Goal: Task Accomplishment & Management: Manage account settings

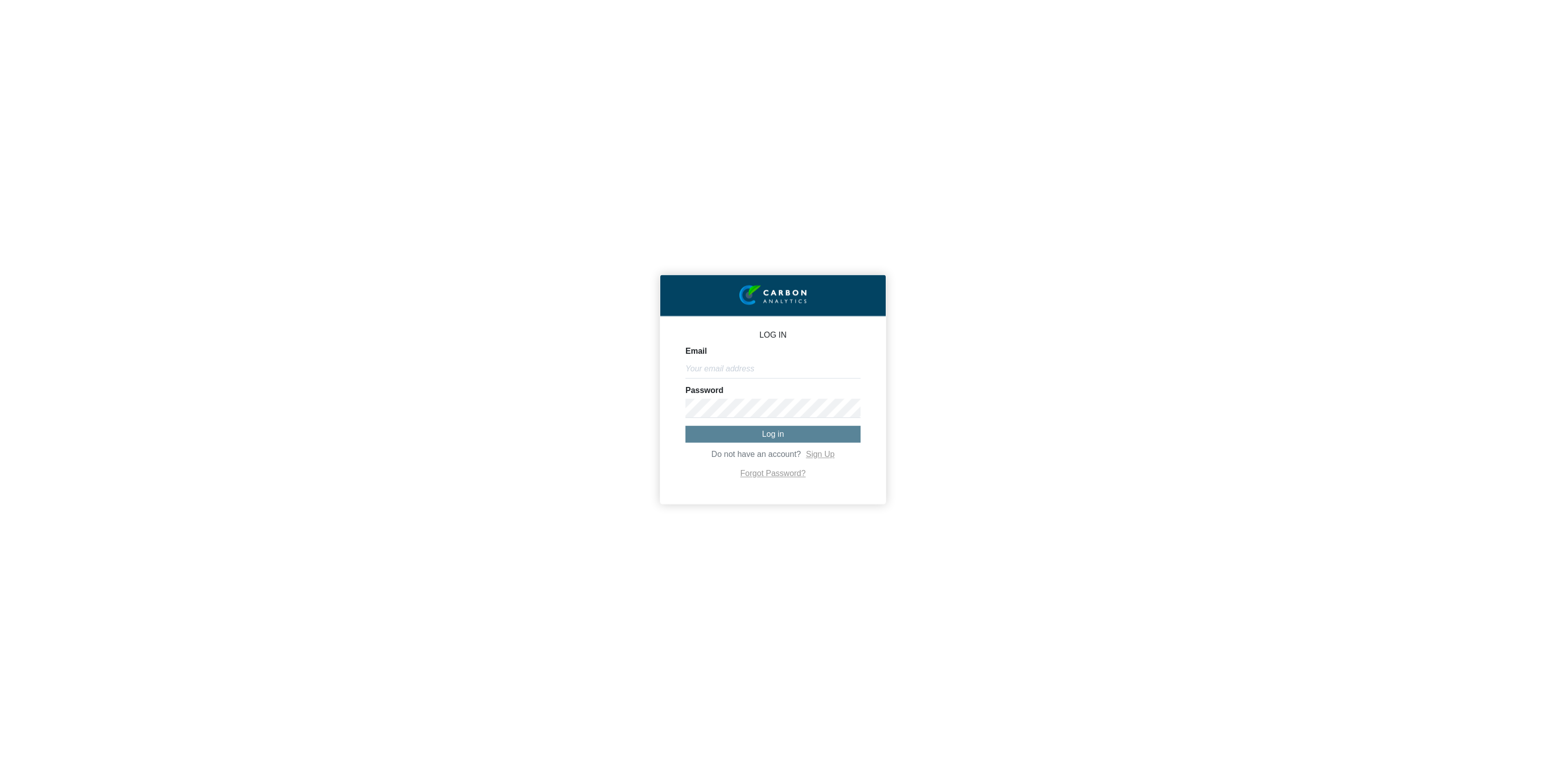
click at [217, 99] on div "LOG IN Email Password Log in Do not have an account? Sign Up Forgot Password?" at bounding box center [773, 392] width 1546 height 784
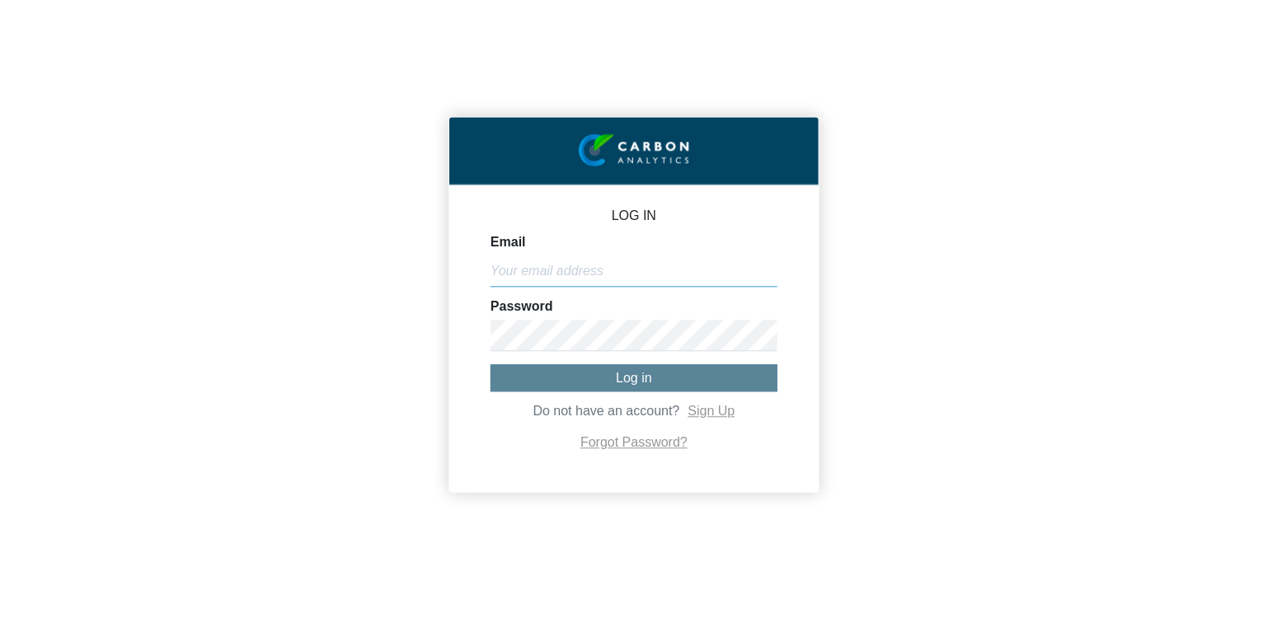
click at [692, 273] on input "Email" at bounding box center [634, 271] width 287 height 31
paste input "[PERSON_NAME][EMAIL_ADDRESS][DOMAIN_NAME]"
type input "[PERSON_NAME][EMAIL_ADDRESS][DOMAIN_NAME]"
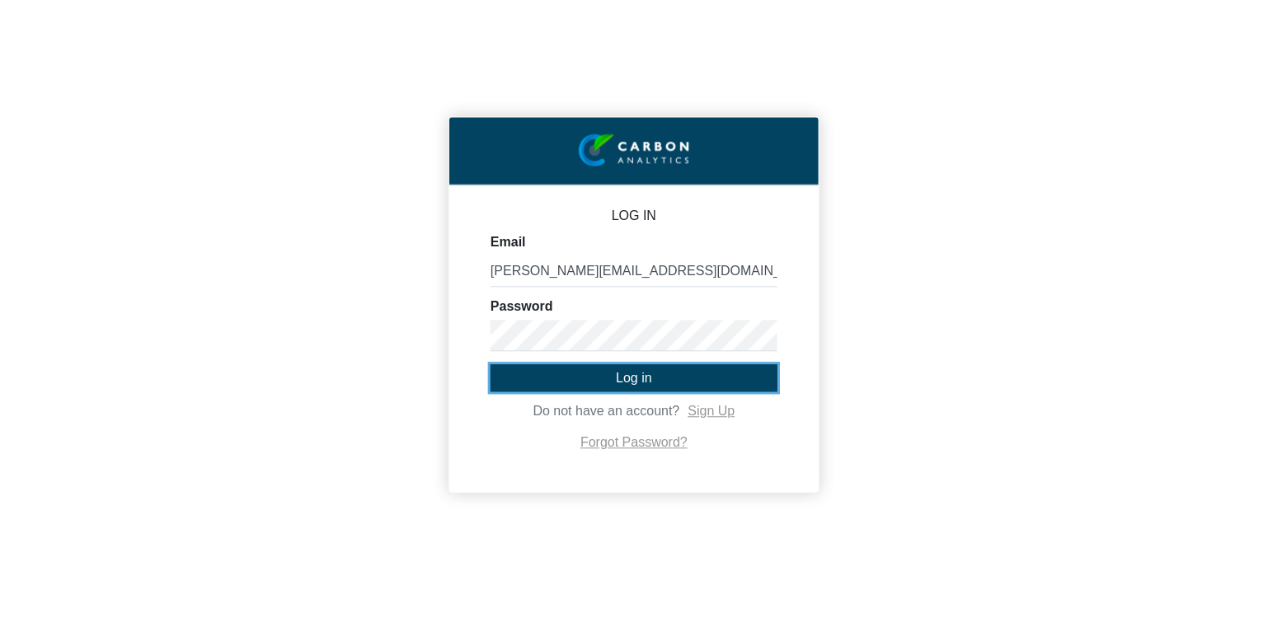
click at [647, 371] on span "Log in" at bounding box center [634, 378] width 36 height 14
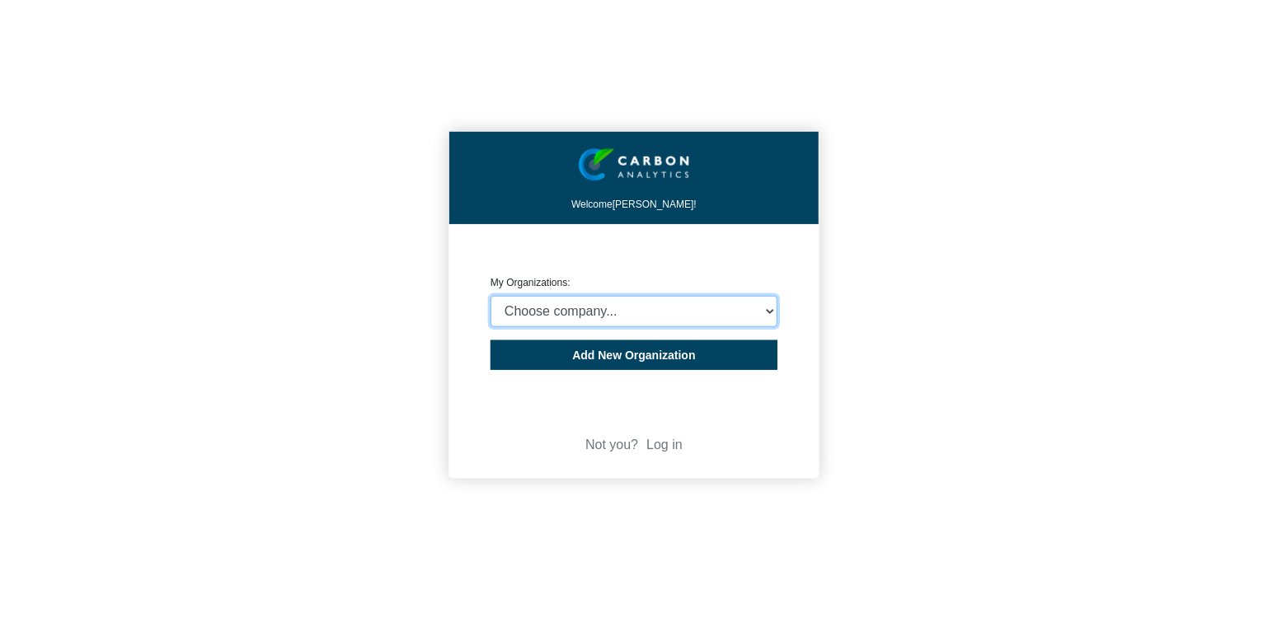
select select "4403414"
click at [491, 296] on select "Choose company... CARBON ANALYTICS LIMITED test6 Nekton Capital Limited Pacha S…" at bounding box center [634, 311] width 287 height 31
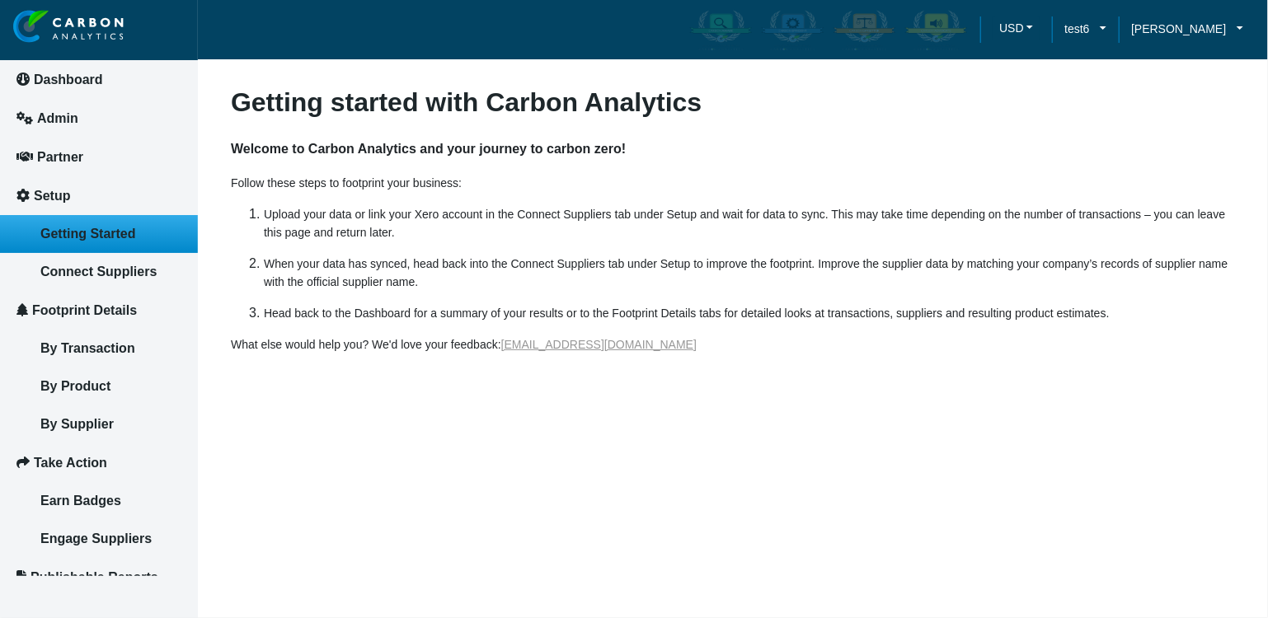
click at [549, 507] on article "Getting started with Carbon Analytics Welcome to Carbon Analytics and your jour…" at bounding box center [733, 309] width 1070 height 618
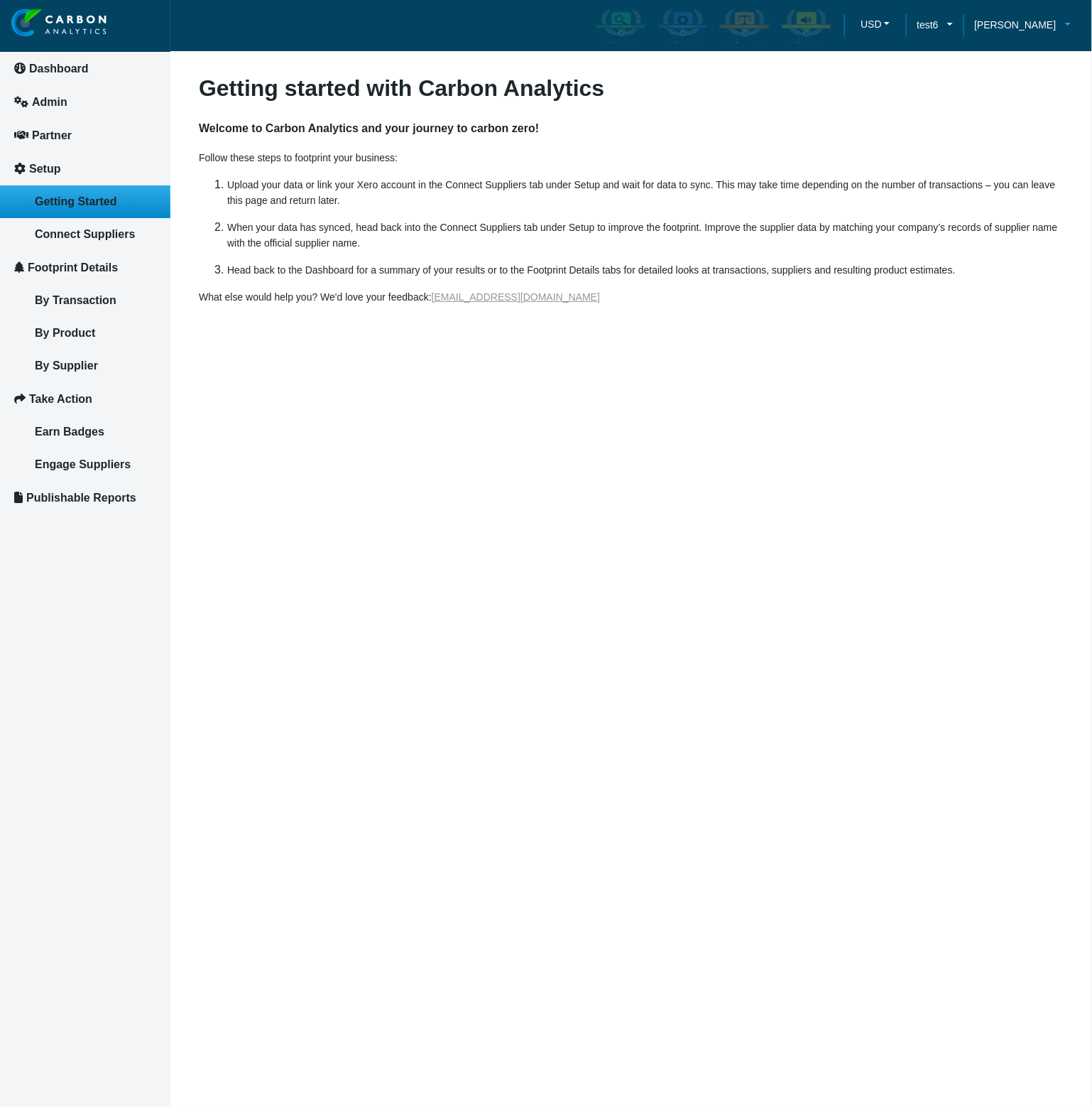
click at [1041, 27] on span "Michael Thornton" at bounding box center [1014, 25] width 82 height 16
click at [1020, 96] on span "Log out" at bounding box center [1001, 95] width 37 height 16
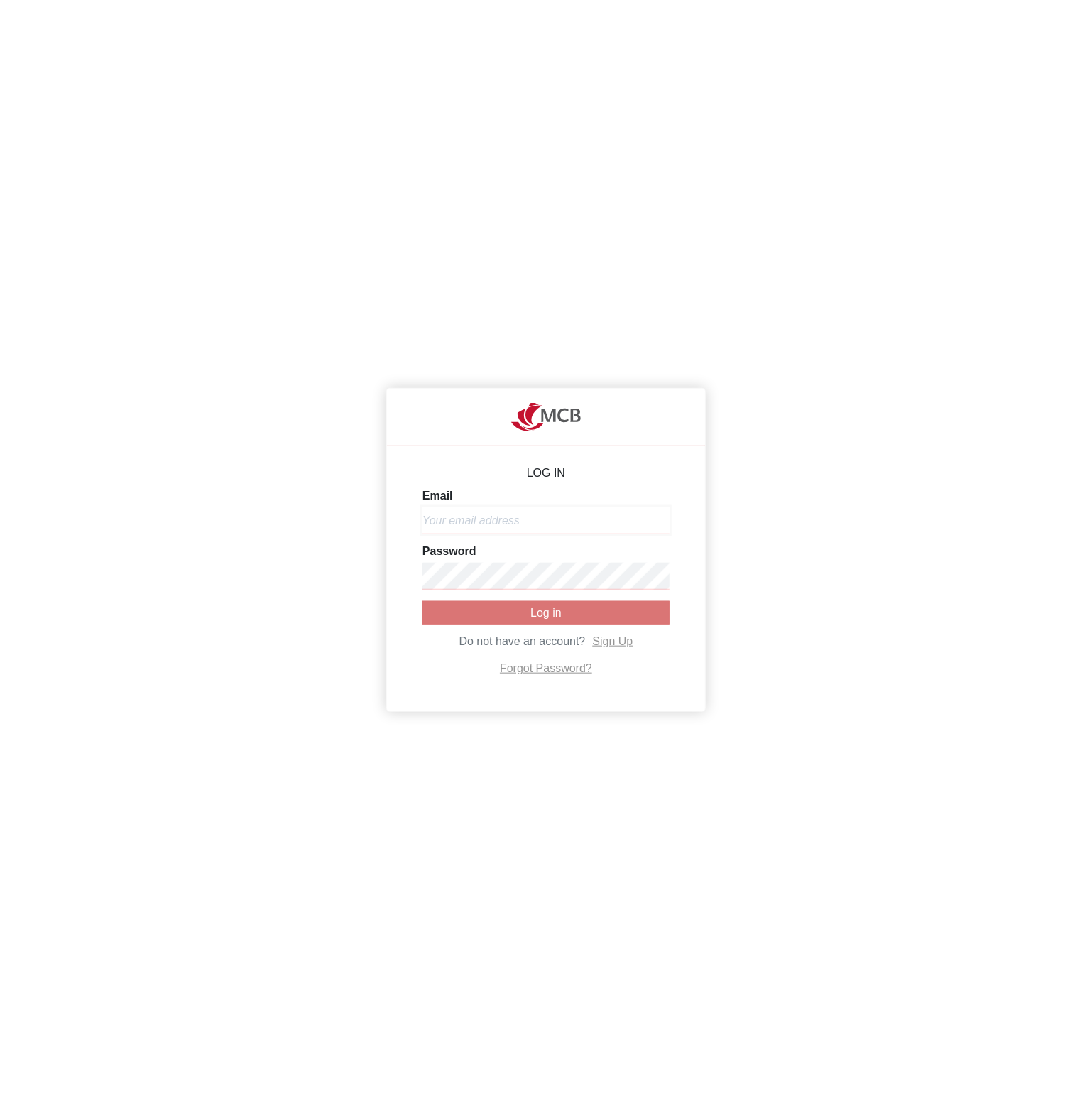
click at [543, 508] on input "Email" at bounding box center [546, 520] width 247 height 27
paste input "[PERSON_NAME][EMAIL_ADDRESS][DOMAIN_NAME]"
type input "[PERSON_NAME][EMAIL_ADDRESS][DOMAIN_NAME]"
click at [506, 622] on button "Log in" at bounding box center [546, 613] width 247 height 23
click at [158, 557] on div "LOG IN Email michael@co2analytics.com Password Do not have an account? Sign Up …" at bounding box center [546, 553] width 1092 height 1107
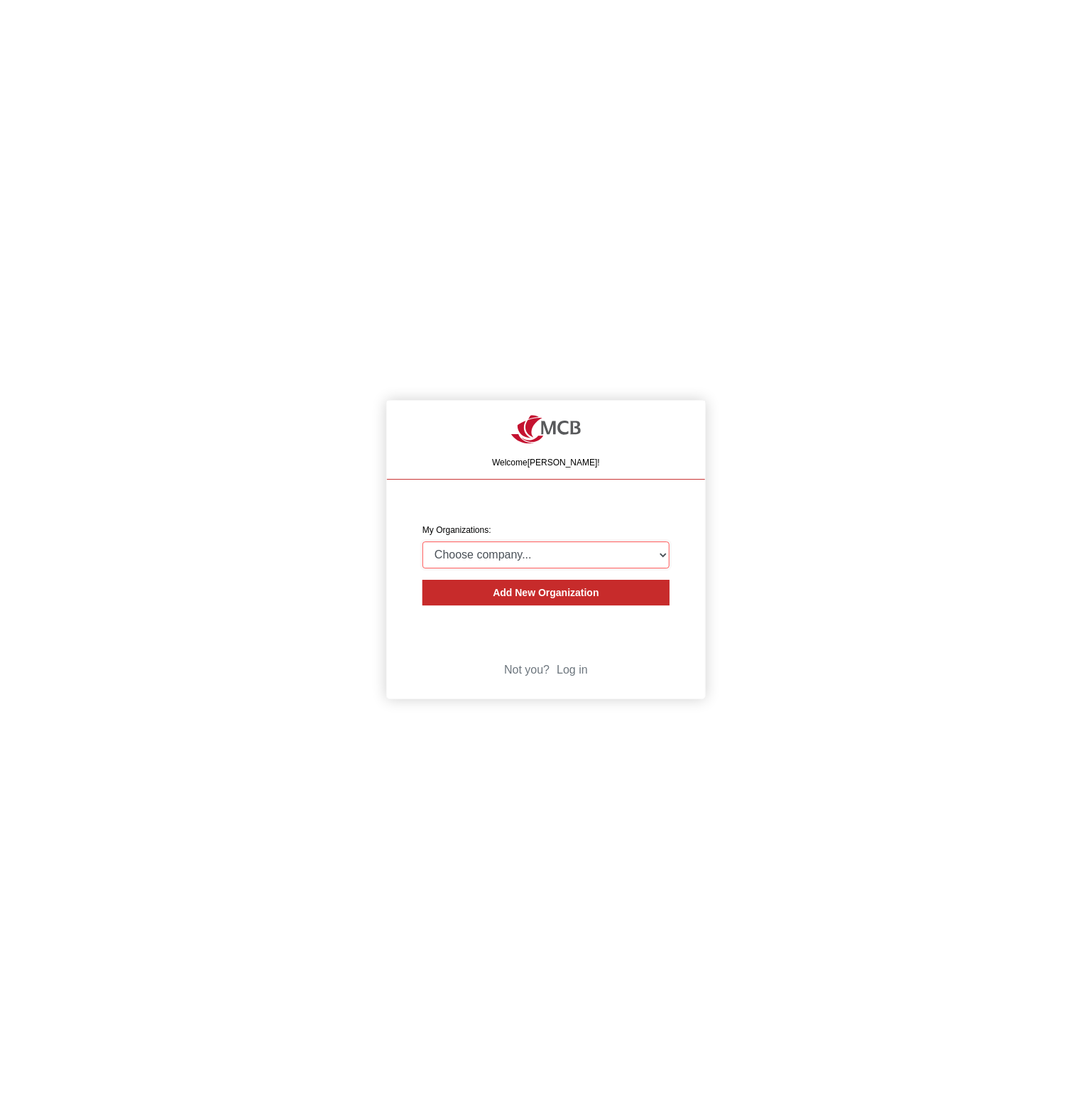
select select "4403414"
click at [423, 541] on select "Choose company... CARBON ANALYTICS LIMITED test6 Nekton Capital Limited Pacha S…" at bounding box center [546, 554] width 247 height 27
click at [241, 536] on div "Welcome Michael Thornton! CREATE ORGANIZATION My Organizations: Choose company.…" at bounding box center [546, 553] width 1092 height 1107
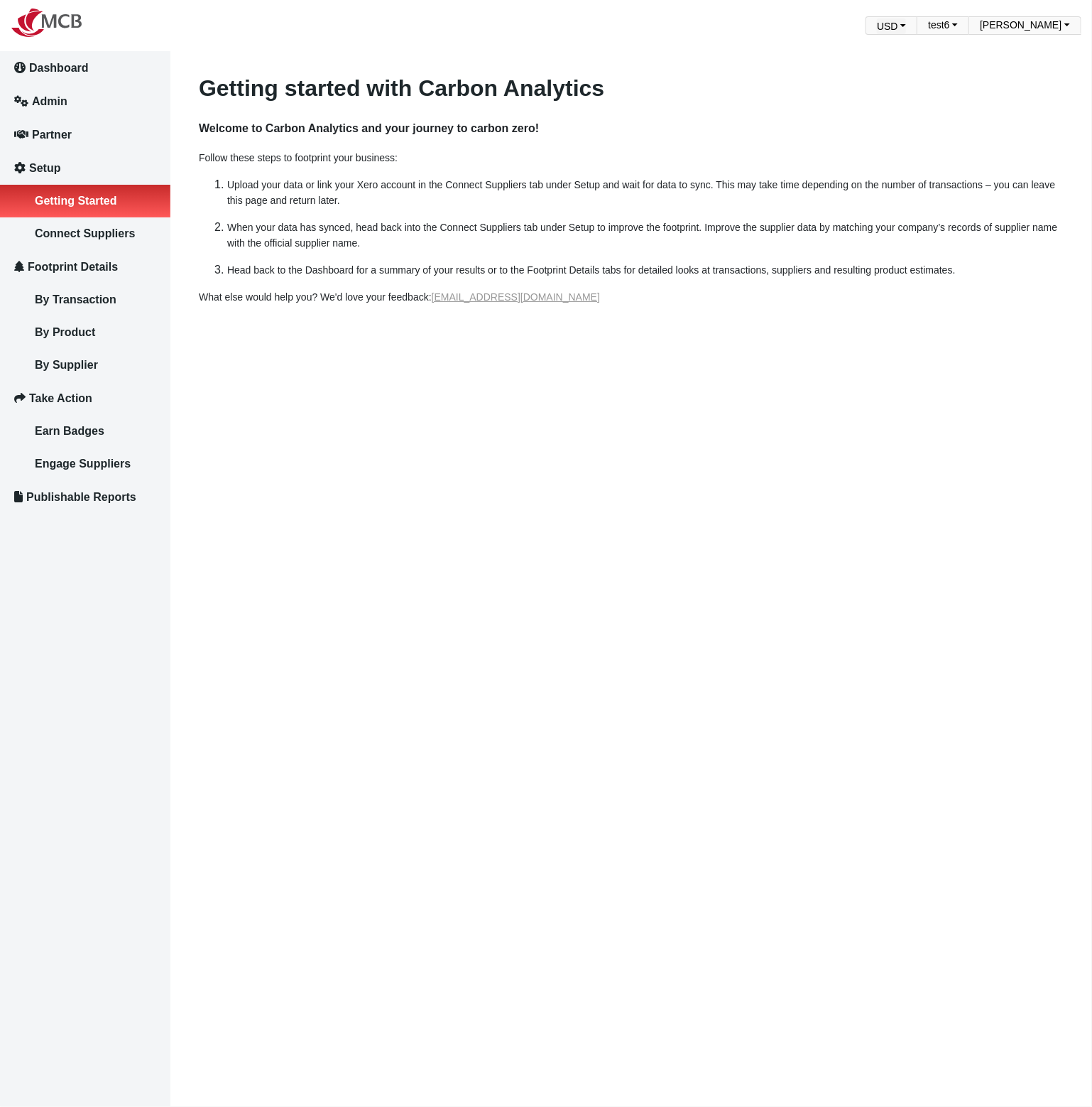
click at [379, 848] on article "Getting started with Carbon Analytics Welcome to Carbon Analytics and your jour…" at bounding box center [631, 553] width 921 height 1107
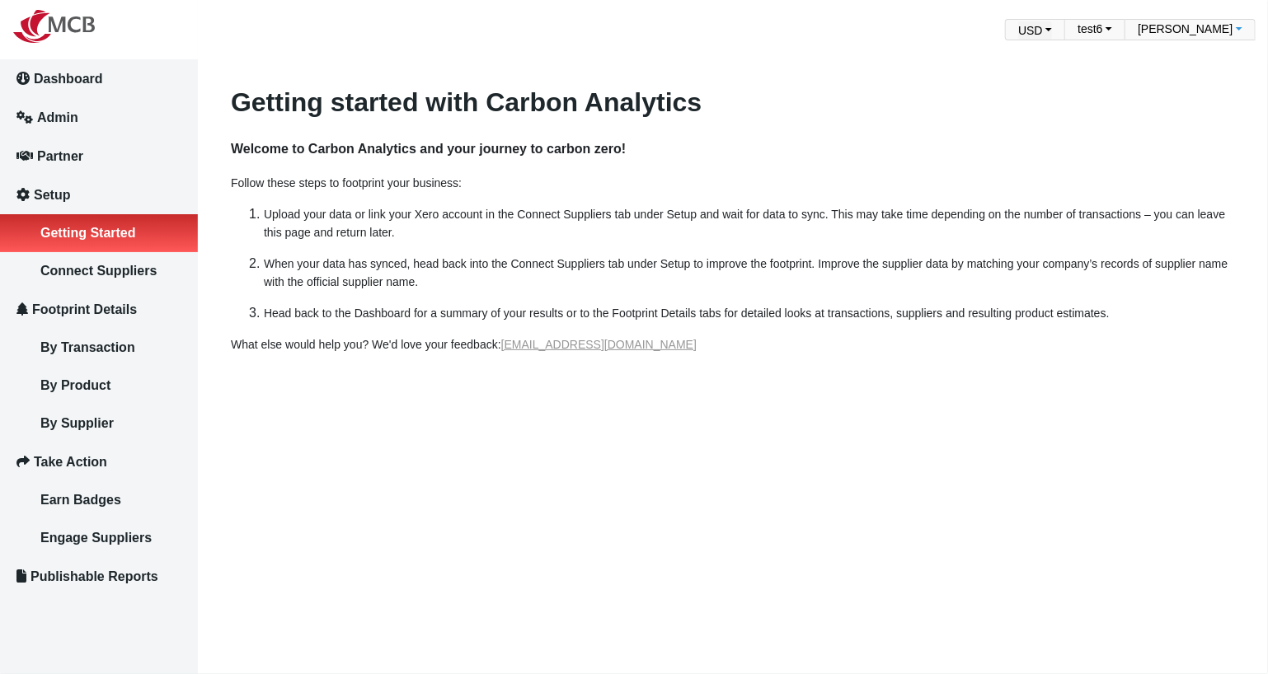
click at [1222, 32] on span "Michael Thornton" at bounding box center [1185, 29] width 95 height 18
click at [1169, 106] on link "Log out" at bounding box center [1183, 97] width 147 height 35
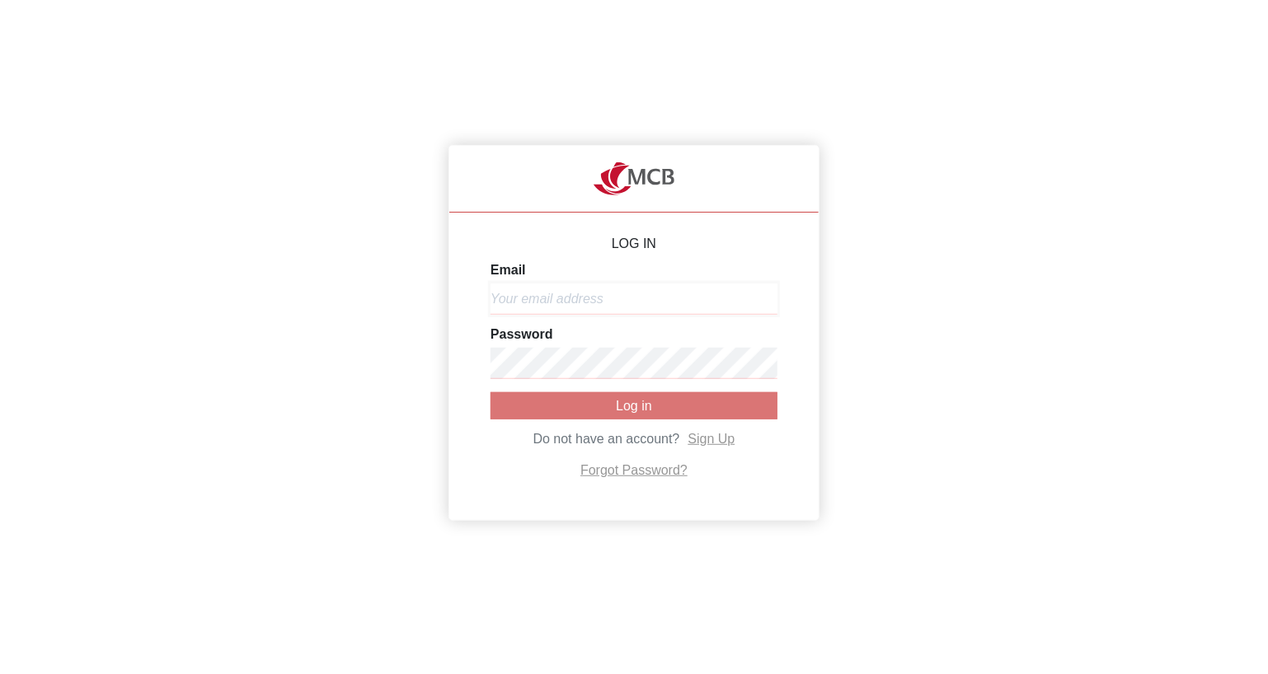
click at [708, 296] on input "Email" at bounding box center [634, 299] width 287 height 31
click at [539, 300] on input "Email" at bounding box center [634, 299] width 287 height 31
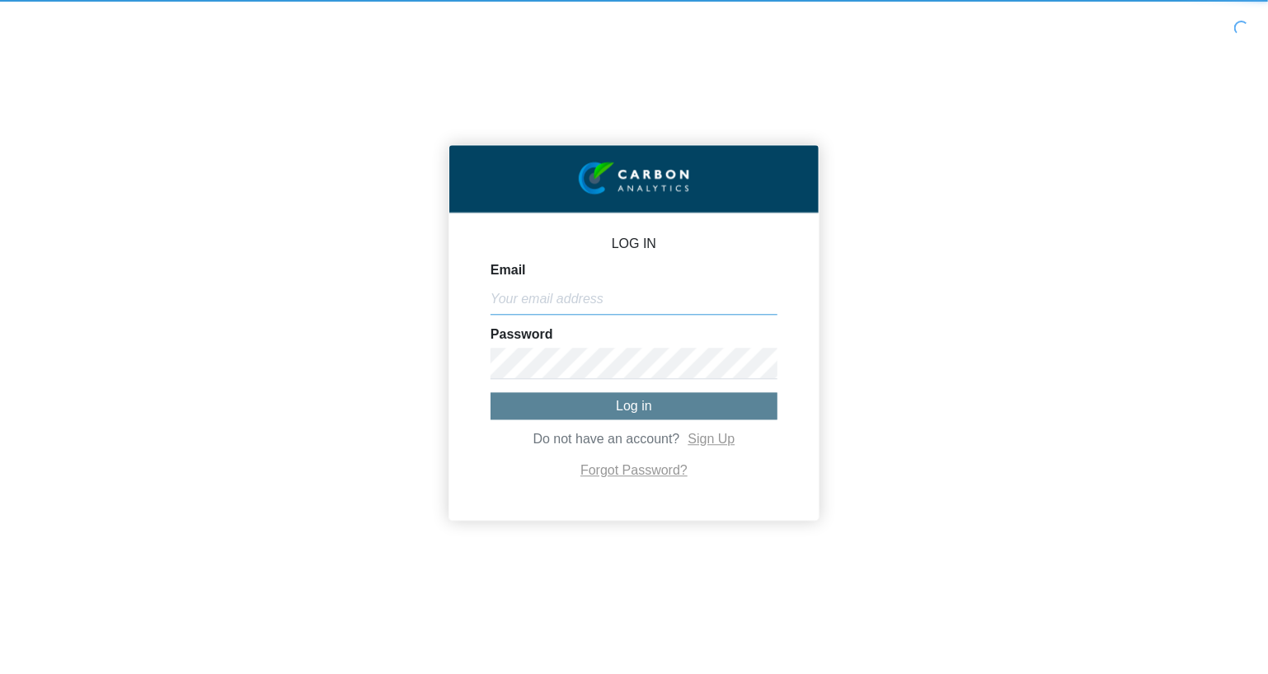
click at [544, 307] on input "Email" at bounding box center [634, 299] width 287 height 31
paste input "[PERSON_NAME][EMAIL_ADDRESS][DOMAIN_NAME]"
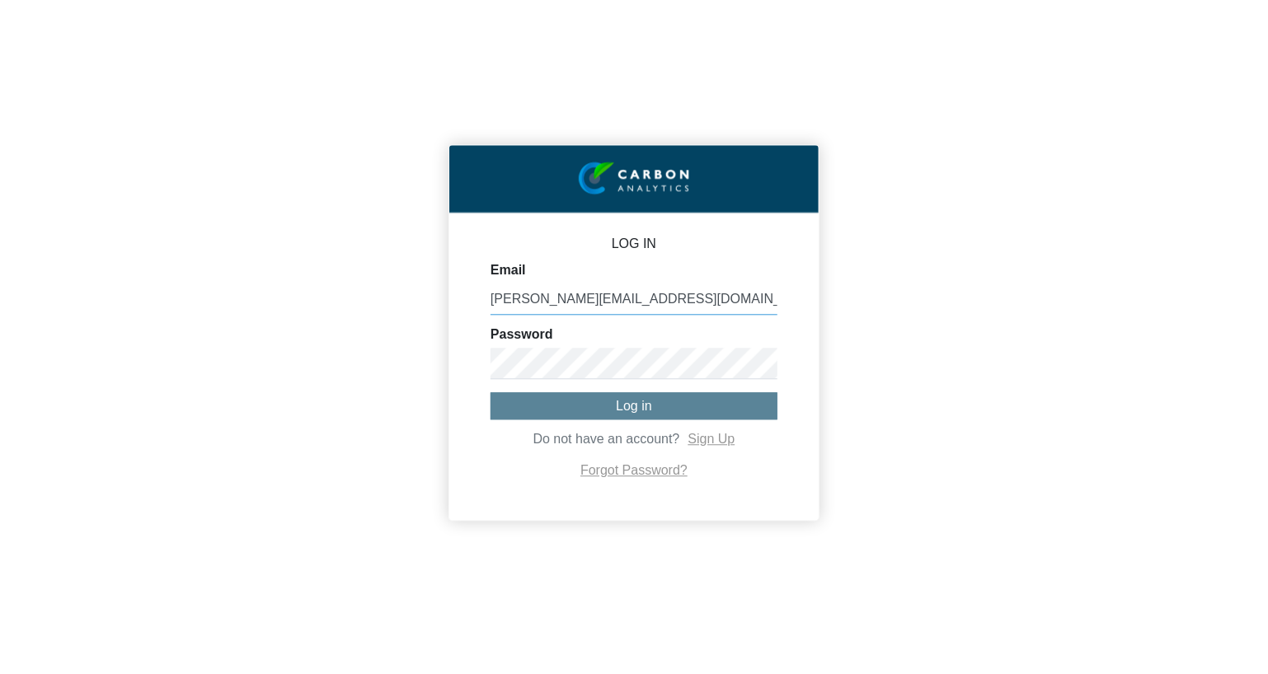
type input "[PERSON_NAME][EMAIL_ADDRESS][DOMAIN_NAME]"
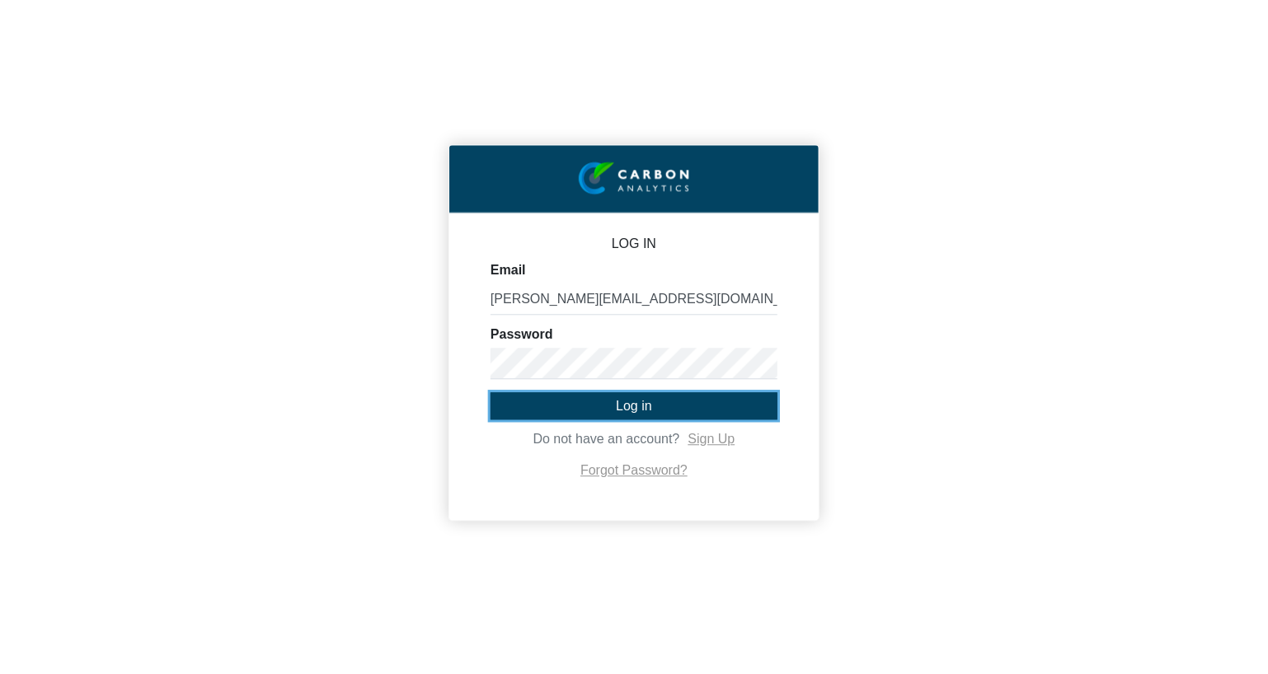
click at [599, 408] on button "Log in" at bounding box center [634, 405] width 287 height 27
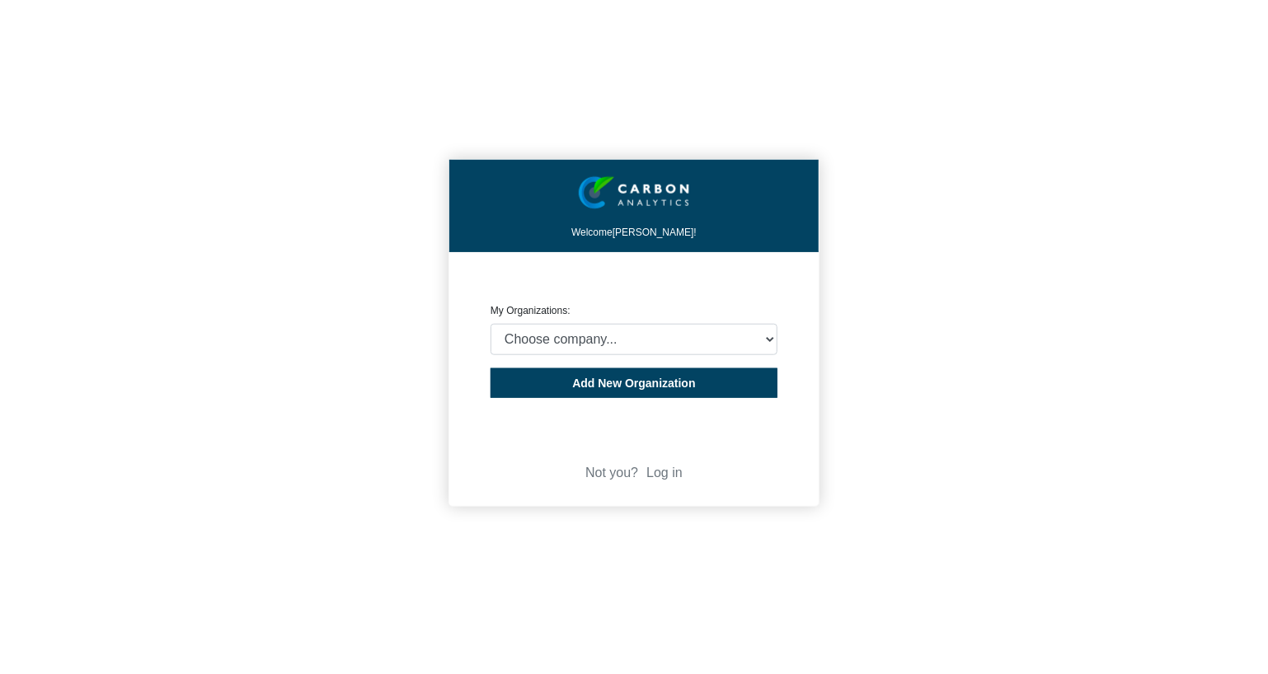
click at [664, 312] on div "CREATE ORGANIZATION My Organizations: Choose company... CARBON ANALYTICS LIMITE…" at bounding box center [634, 316] width 287 height 78
select select "4403414"
click at [491, 324] on select "Choose company... CARBON ANALYTICS LIMITED test6 Nekton Capital Limited Pacha S…" at bounding box center [634, 339] width 287 height 31
click at [275, 369] on div "Welcome [PERSON_NAME]! CREATE ORGANIZATION My Organizations: Choose company... …" at bounding box center [634, 337] width 1268 height 674
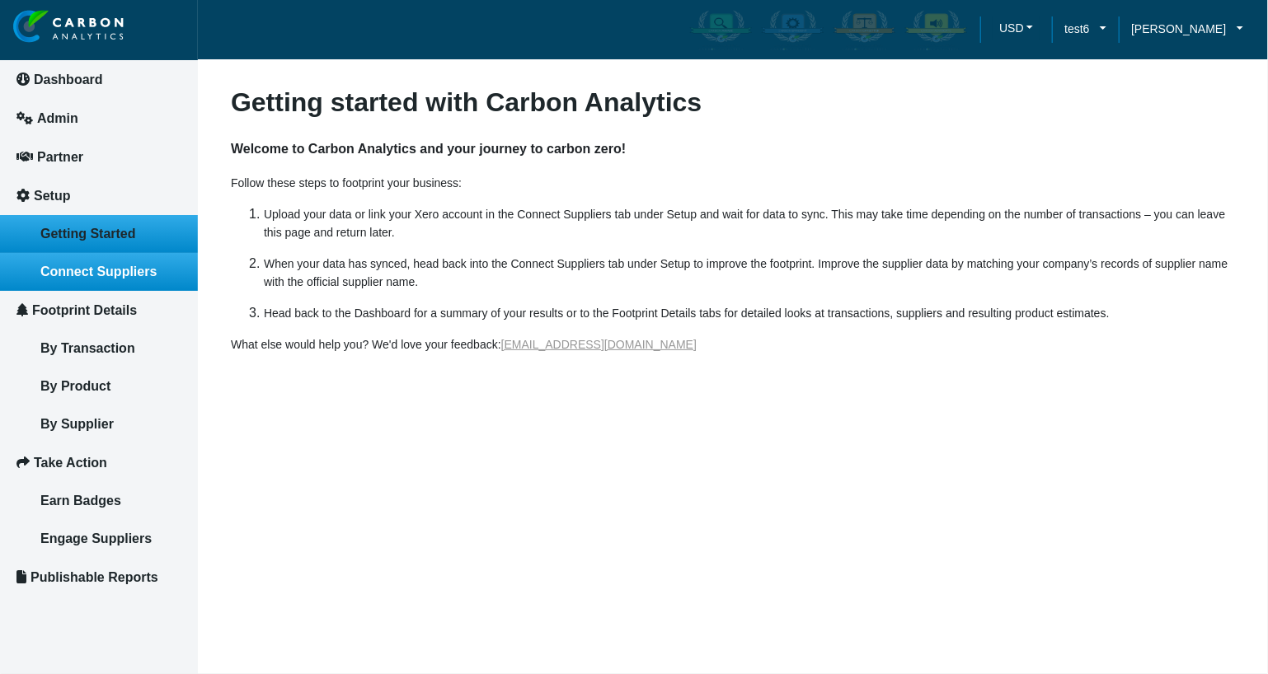
click at [138, 281] on link "Connect Suppliers" at bounding box center [99, 272] width 198 height 38
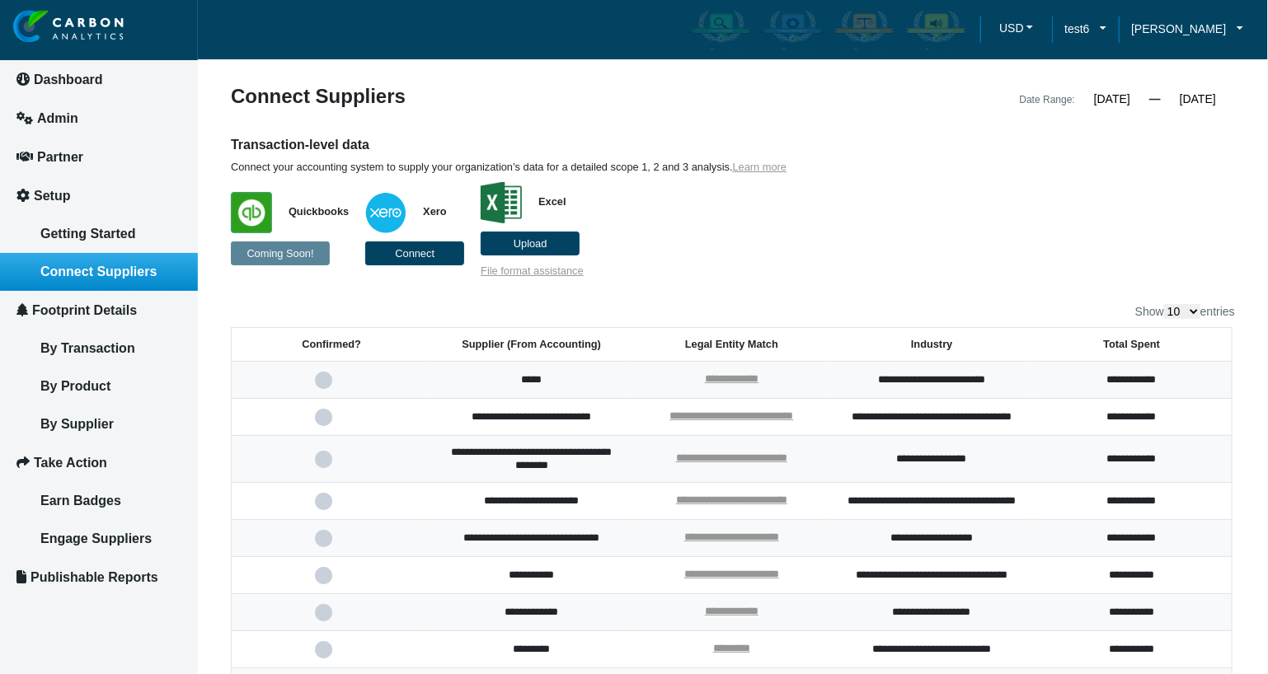
scroll to position [198, 0]
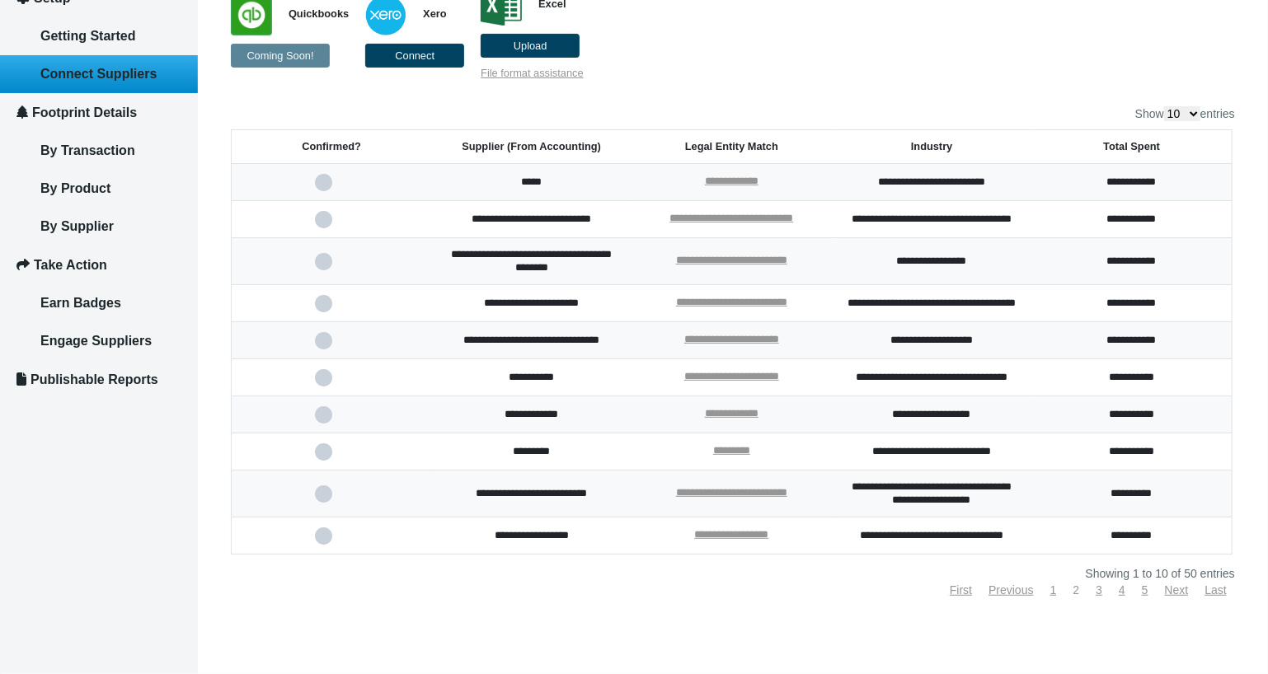
click at [1073, 597] on link "2" at bounding box center [1076, 590] width 7 height 13
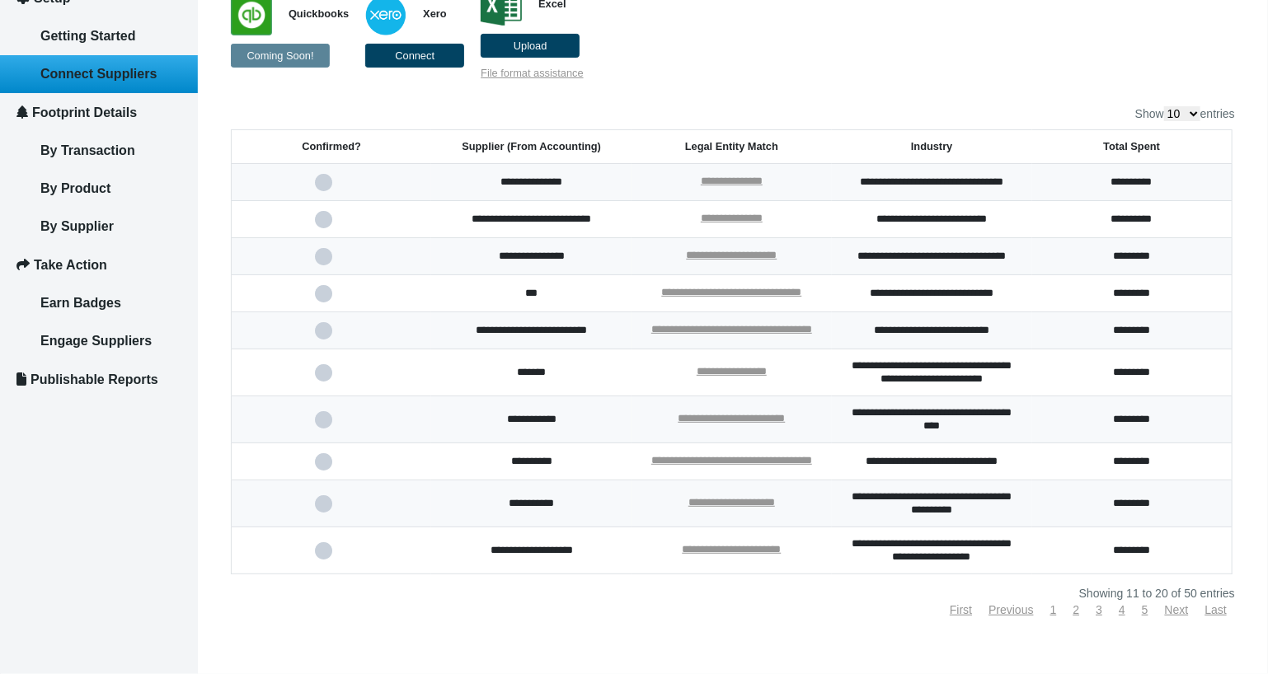
click at [327, 378] on span at bounding box center [332, 373] width 34 height 11
click at [0, 0] on input "checkbox" at bounding box center [0, 0] width 0 height 0
click at [326, 378] on span at bounding box center [332, 373] width 34 height 11
click at [0, 0] on input "checkbox" at bounding box center [0, 0] width 0 height 0
click at [1169, 617] on link "Next" at bounding box center [1177, 610] width 24 height 13
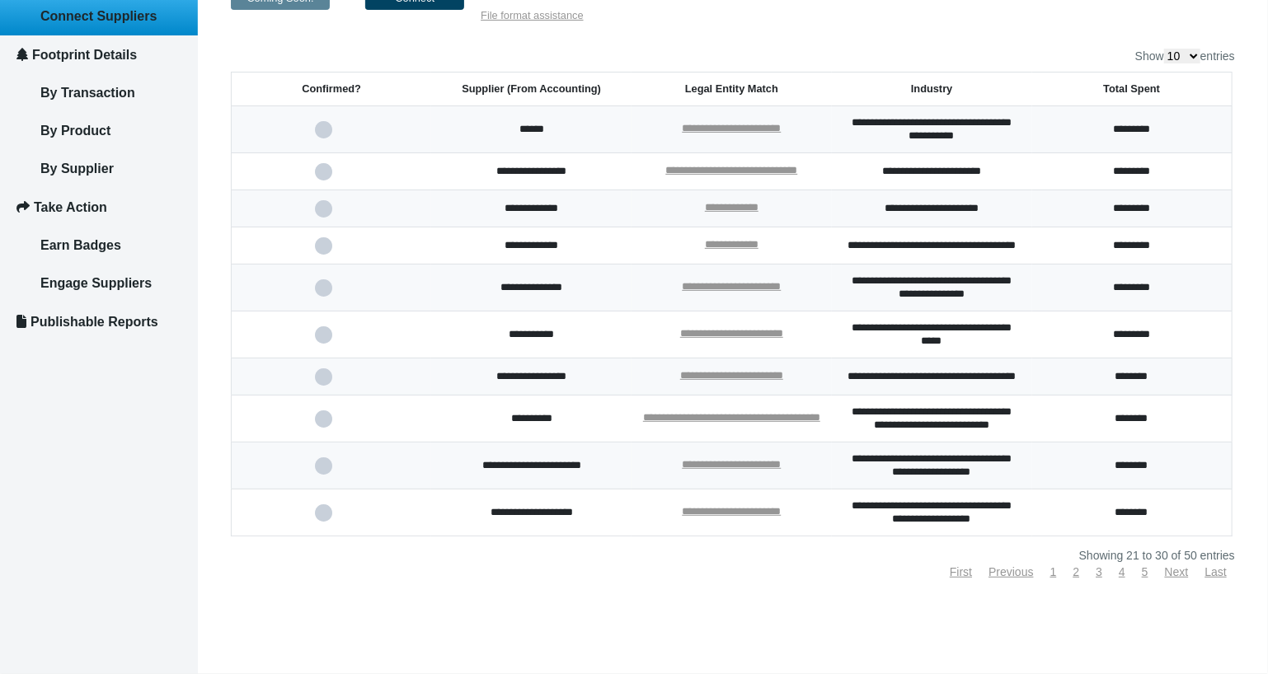
scroll to position [298, 0]
click at [1004, 572] on link "Previous" at bounding box center [1011, 572] width 45 height 13
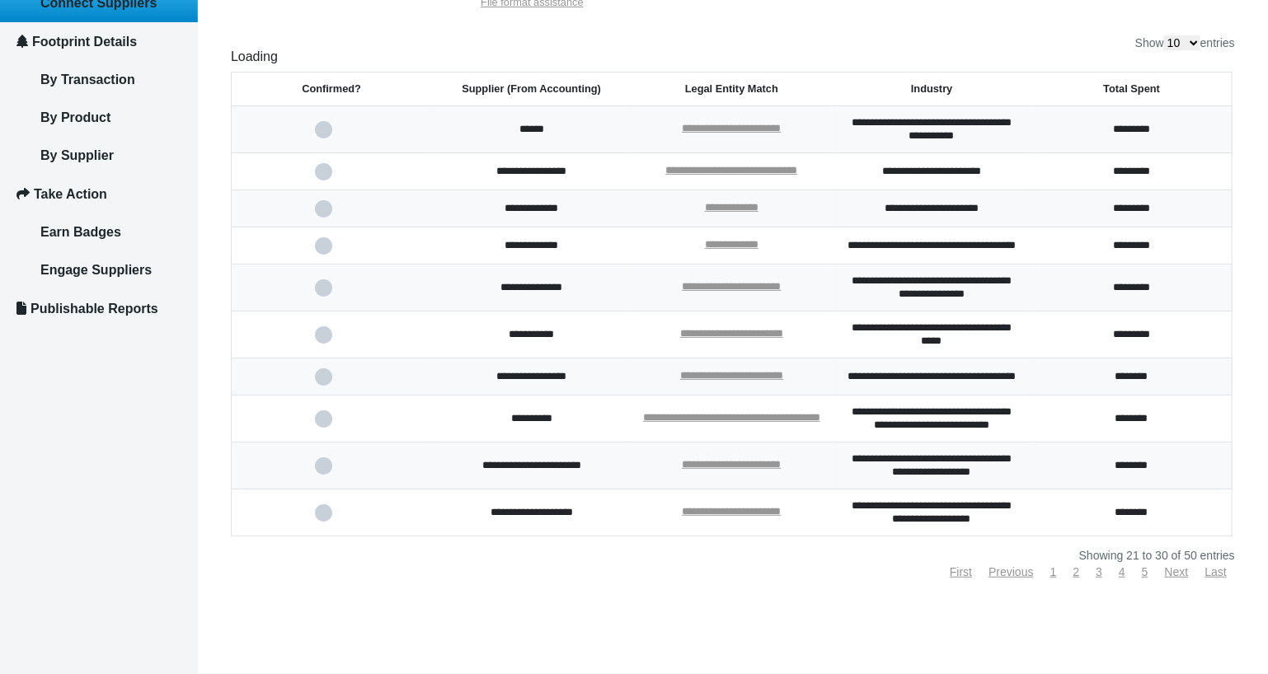
scroll to position [290, 0]
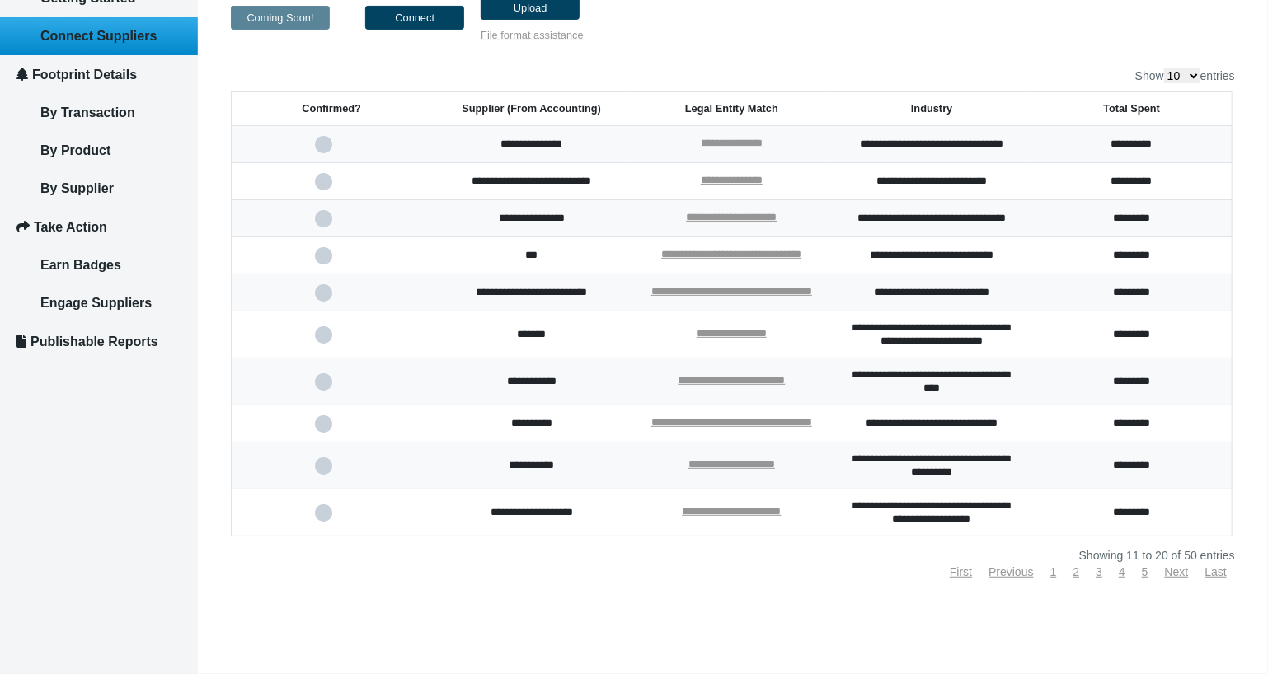
click at [322, 330] on span at bounding box center [332, 335] width 34 height 11
click at [0, 0] on input "checkbox" at bounding box center [0, 0] width 0 height 0
click at [1175, 571] on link "Next" at bounding box center [1177, 572] width 24 height 13
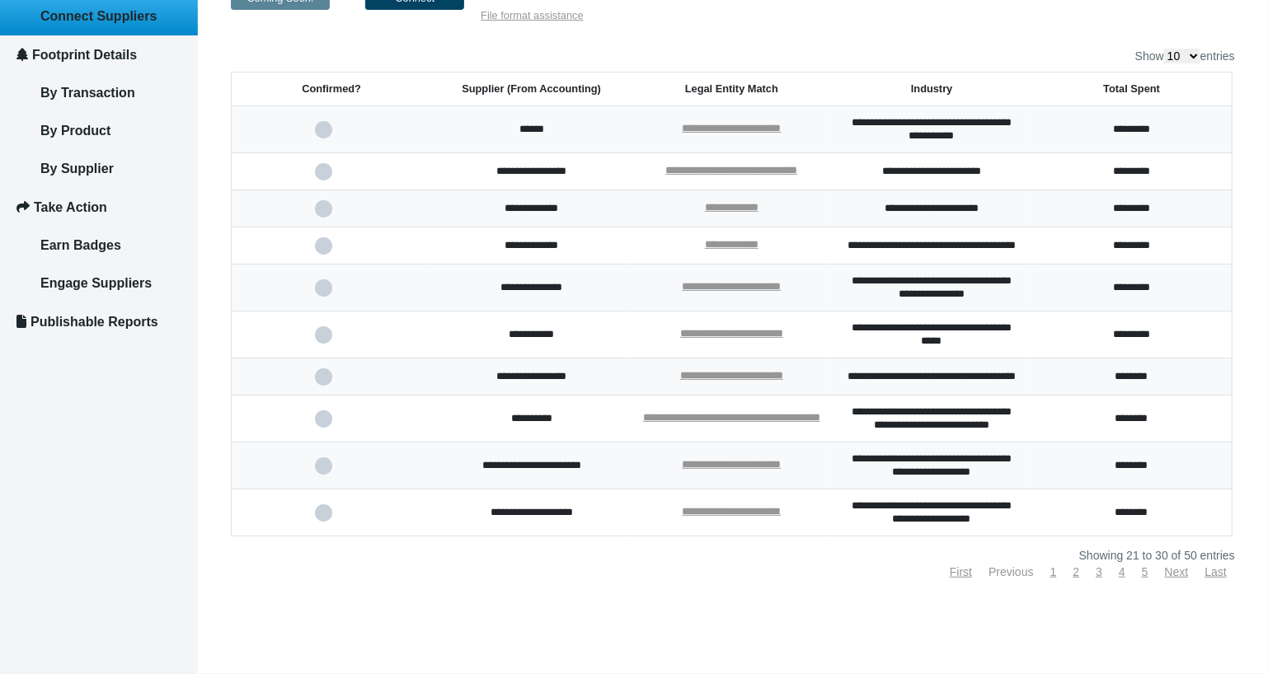
click at [1001, 579] on link "Previous" at bounding box center [1011, 572] width 45 height 13
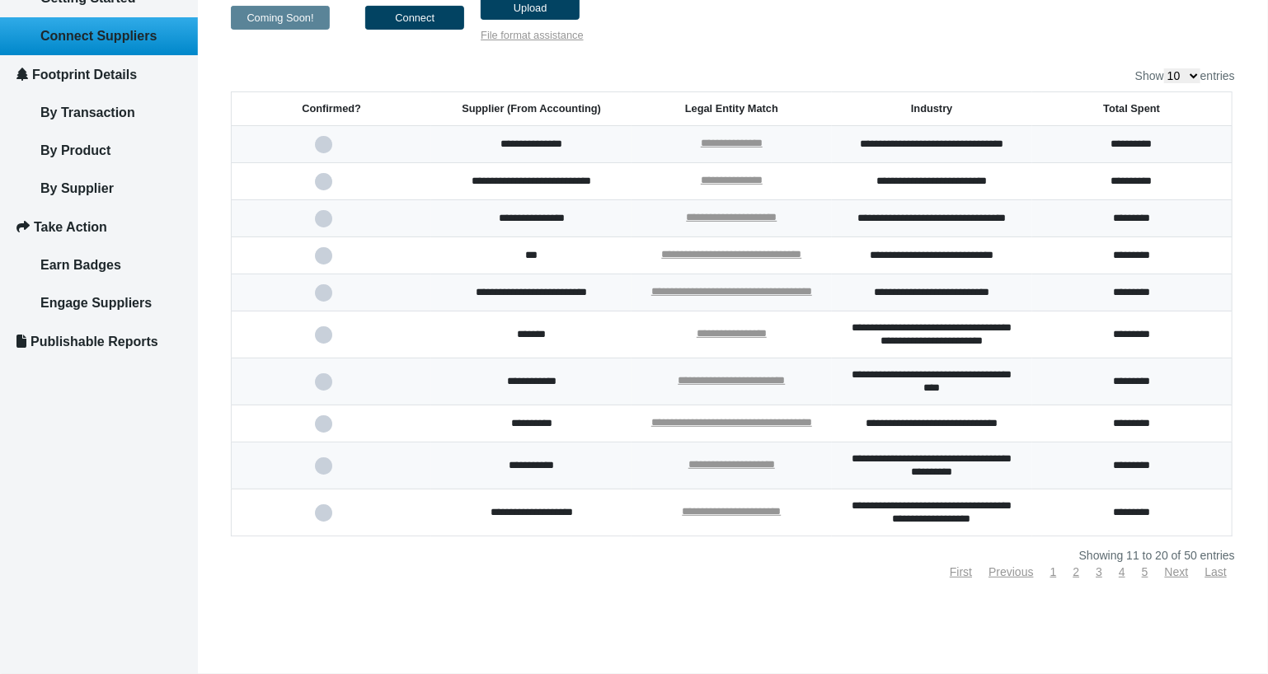
click at [325, 330] on span at bounding box center [332, 335] width 34 height 11
click at [0, 0] on input "checkbox" at bounding box center [0, 0] width 0 height 0
click at [1170, 572] on link "Next" at bounding box center [1177, 572] width 24 height 13
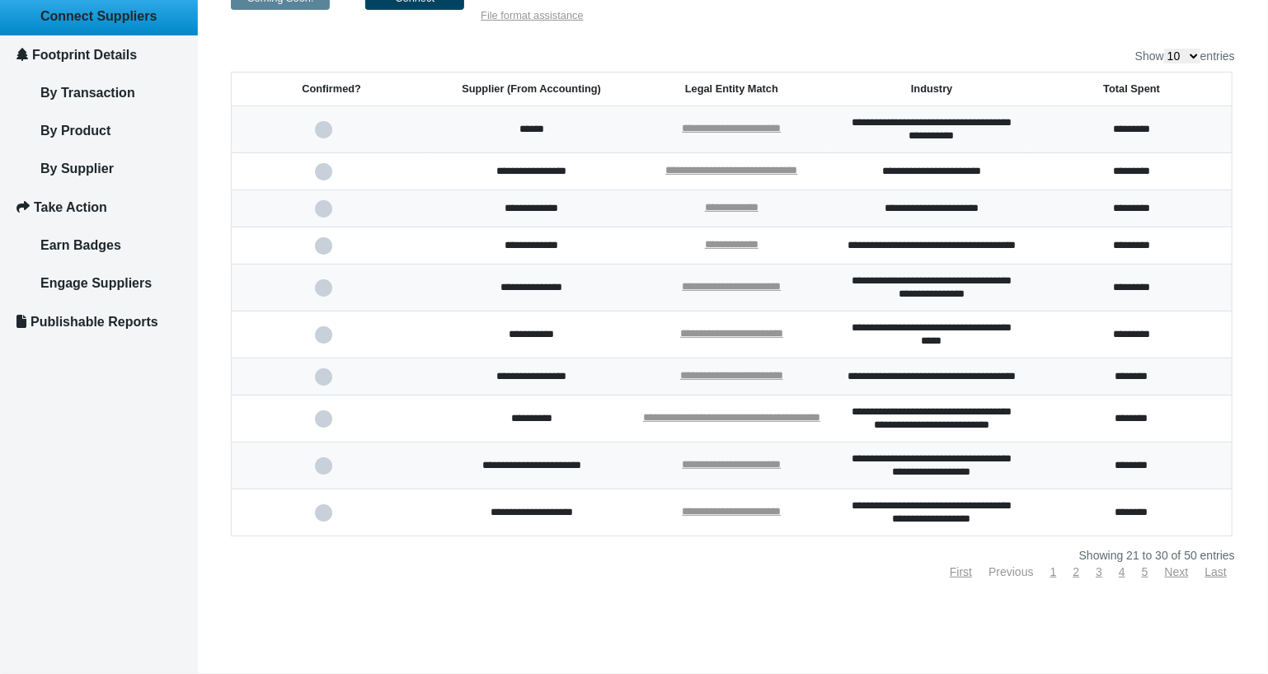
click at [1006, 579] on link "Previous" at bounding box center [1011, 572] width 45 height 13
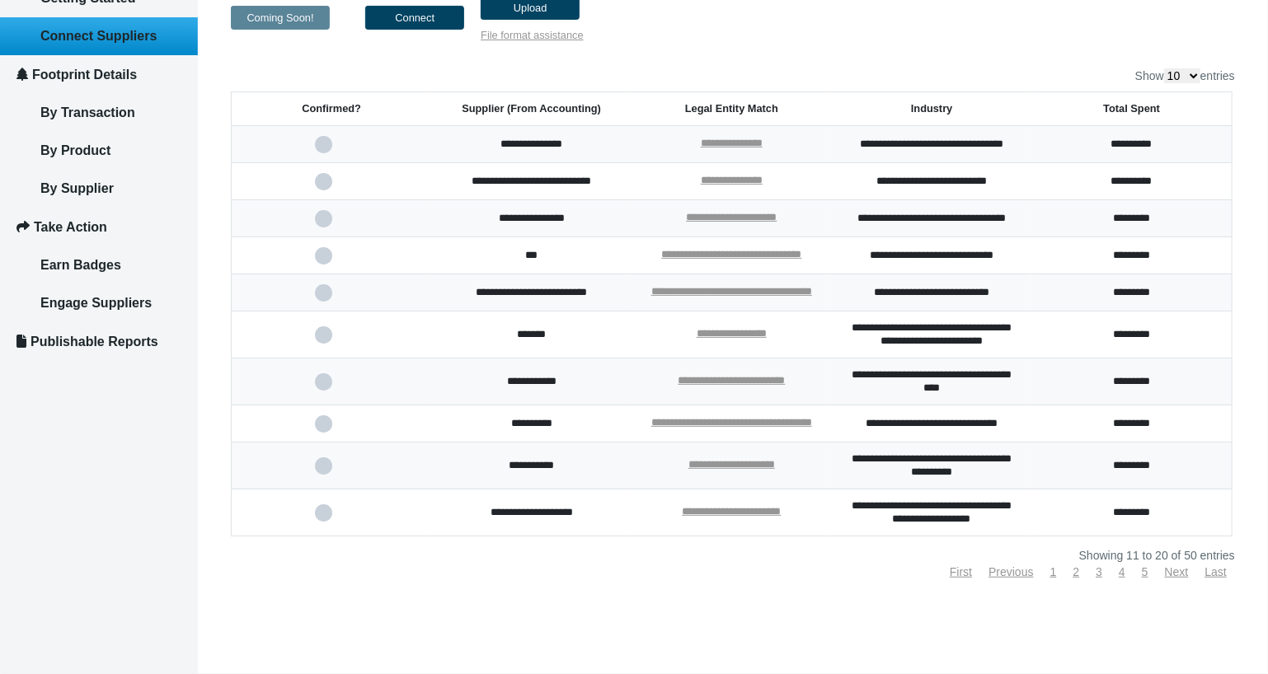
click at [326, 330] on span at bounding box center [332, 335] width 34 height 11
click at [0, 0] on input "checkbox" at bounding box center [0, 0] width 0 height 0
click at [1172, 571] on link "Next" at bounding box center [1177, 572] width 24 height 13
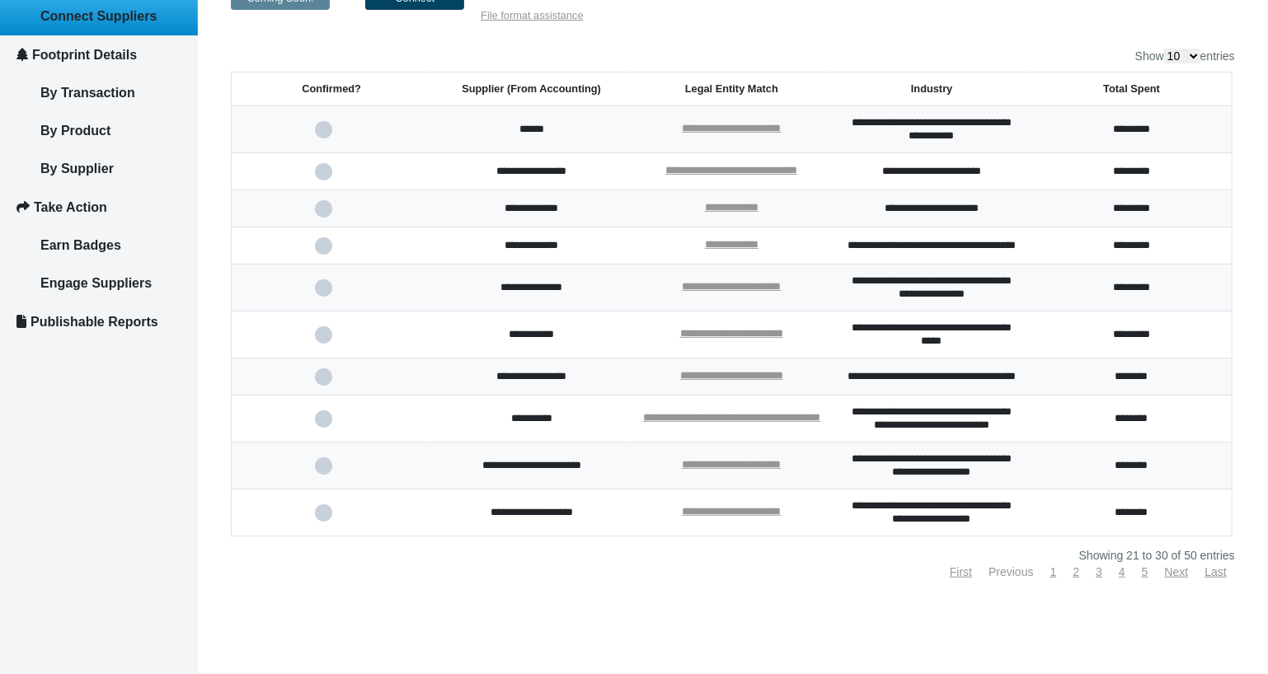
click at [1011, 579] on link "Previous" at bounding box center [1011, 572] width 45 height 13
